Goal: Information Seeking & Learning: Learn about a topic

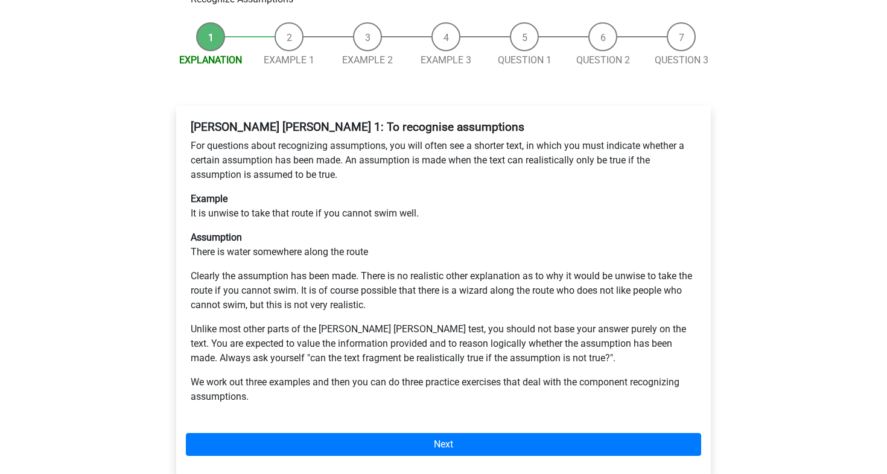
scroll to position [148, 0]
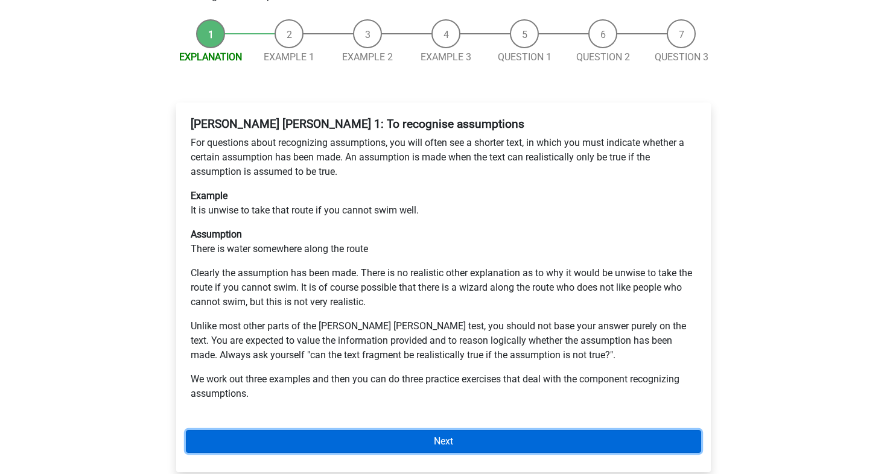
click at [428, 430] on link "Next" at bounding box center [443, 441] width 515 height 23
click at [452, 430] on link "Next" at bounding box center [443, 441] width 515 height 23
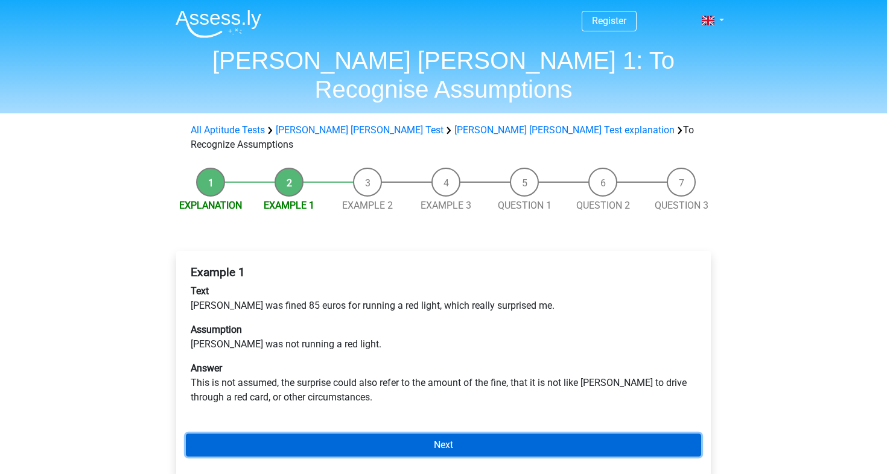
click at [448, 434] on link "Next" at bounding box center [443, 445] width 515 height 23
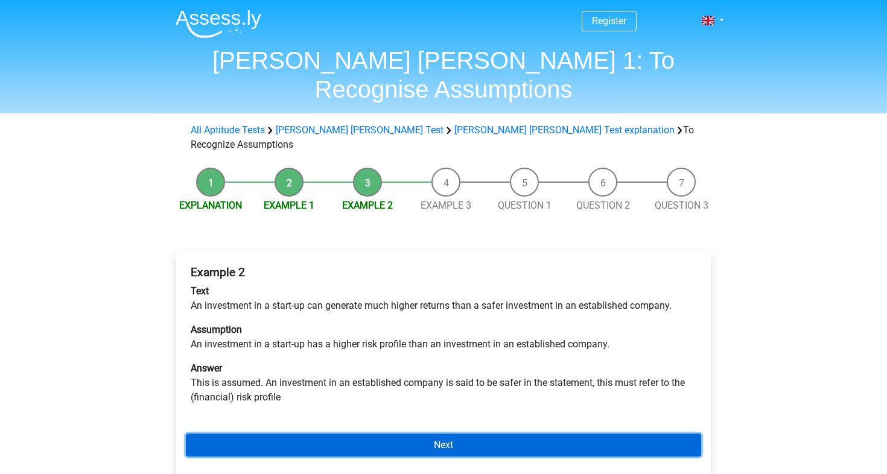
click at [446, 434] on link "Next" at bounding box center [443, 445] width 515 height 23
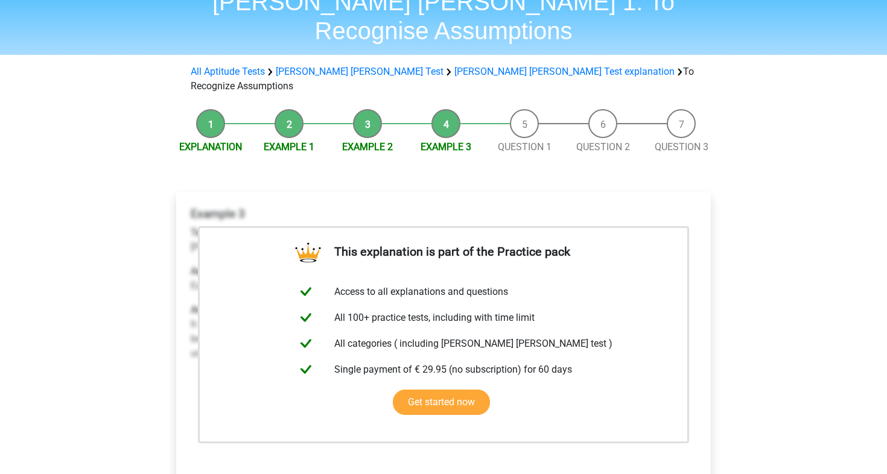
scroll to position [60, 0]
